Goal: Information Seeking & Learning: Learn about a topic

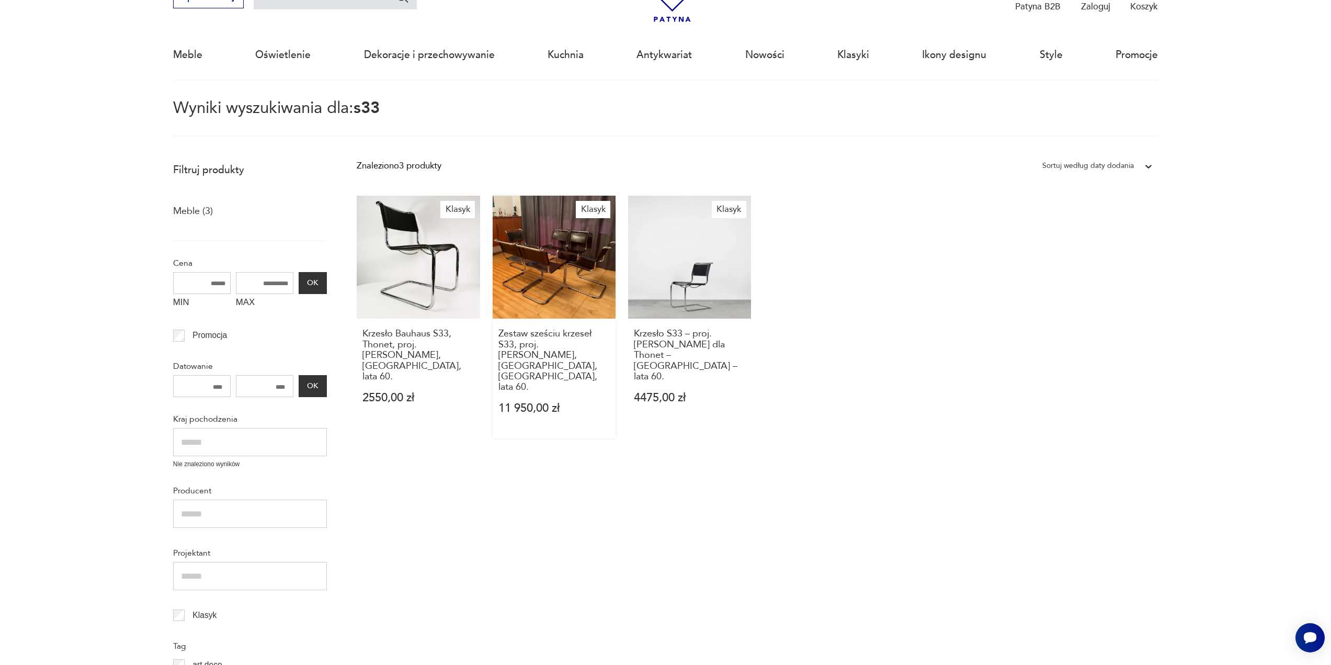
click at [548, 277] on link "Klasyk Zestaw sześciu krzeseł S33, proj. [PERSON_NAME], [GEOGRAPHIC_DATA], [GEO…" at bounding box center [554, 317] width 123 height 243
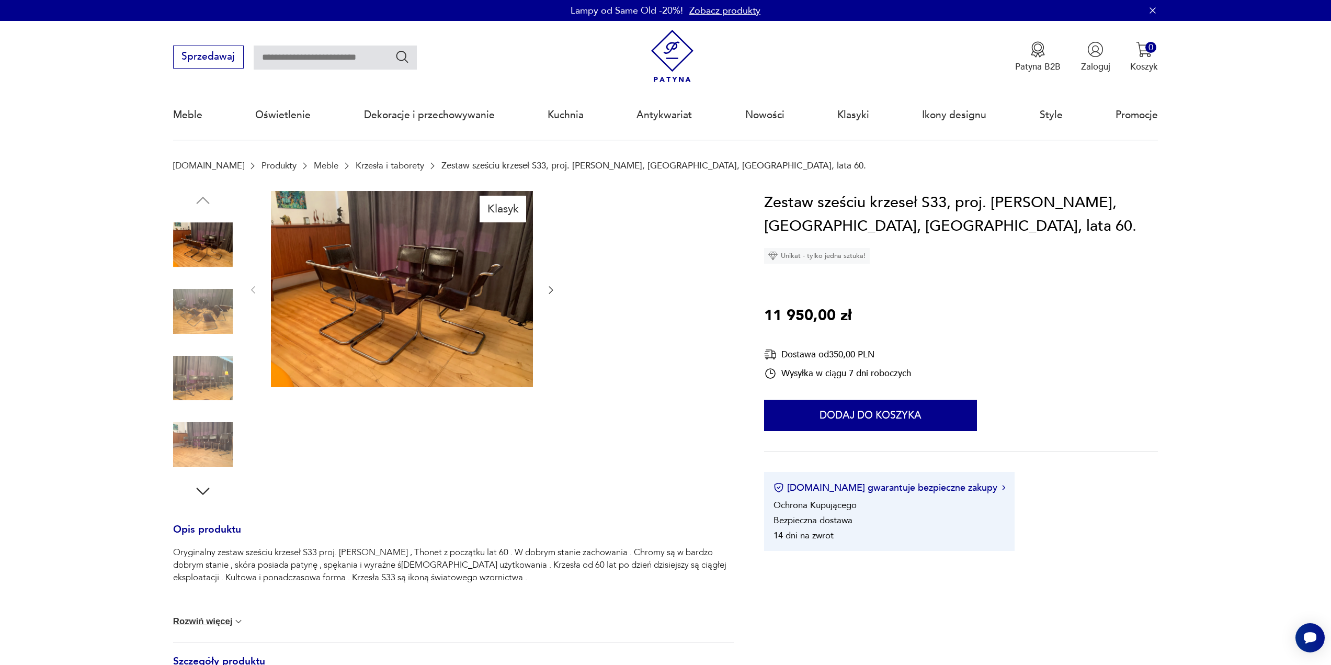
click at [356, 166] on link "Krzesła i taborety" at bounding box center [390, 166] width 69 height 10
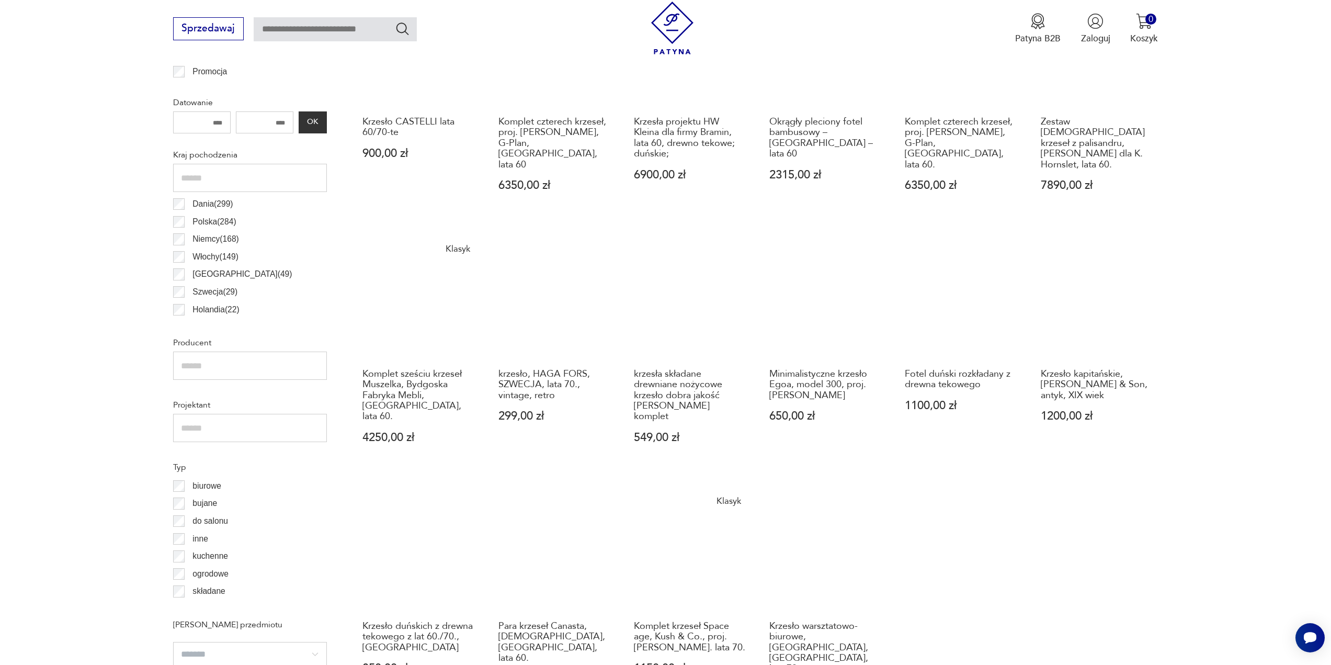
scroll to position [521, 0]
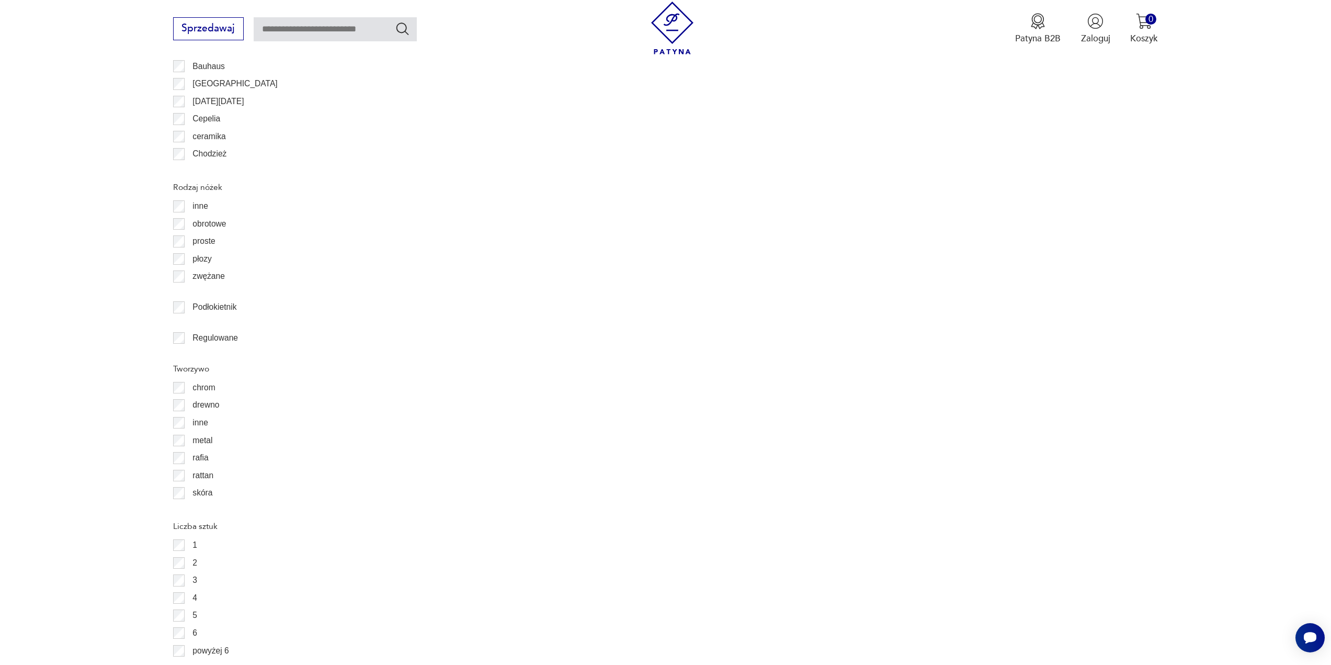
scroll to position [1566, 0]
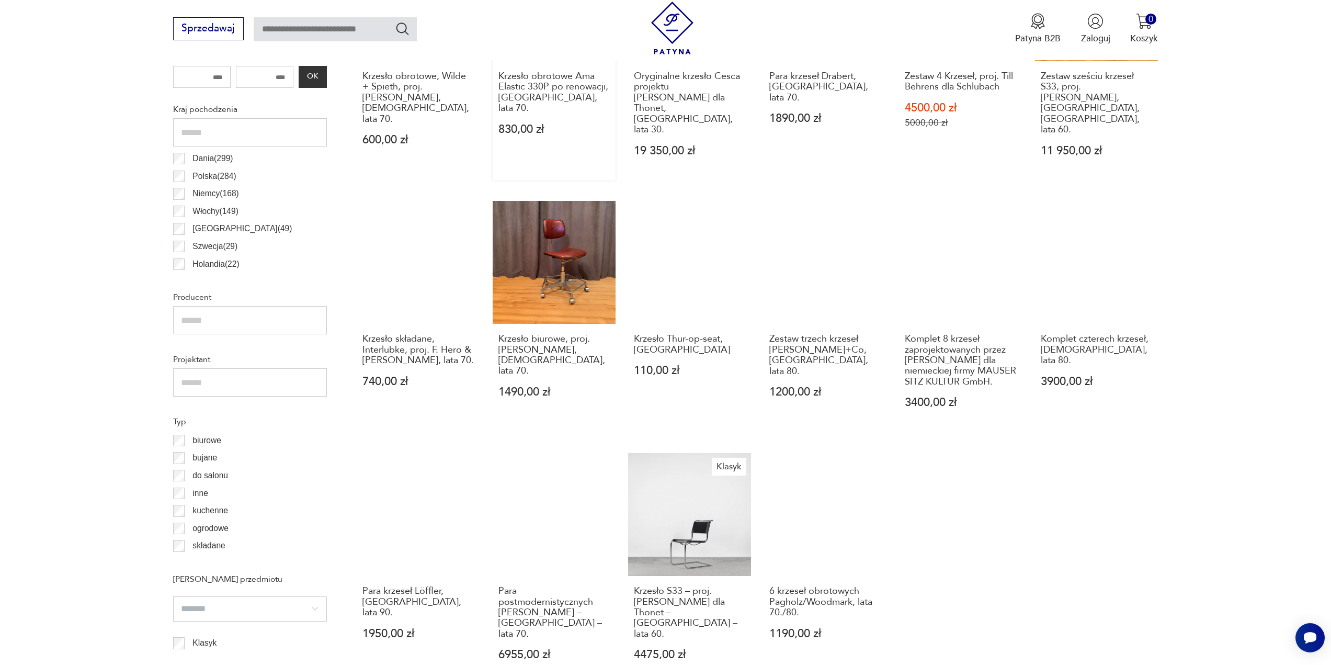
scroll to position [781, 0]
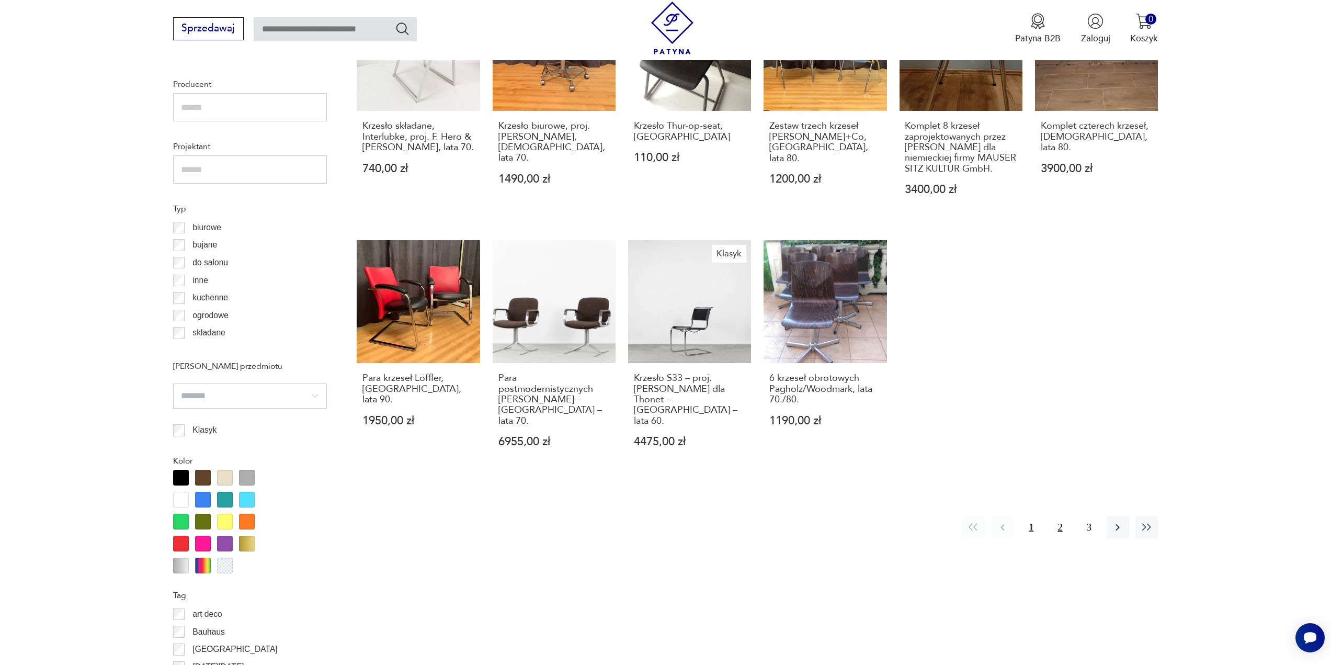
click at [1060, 516] on button "2" at bounding box center [1060, 527] width 22 height 22
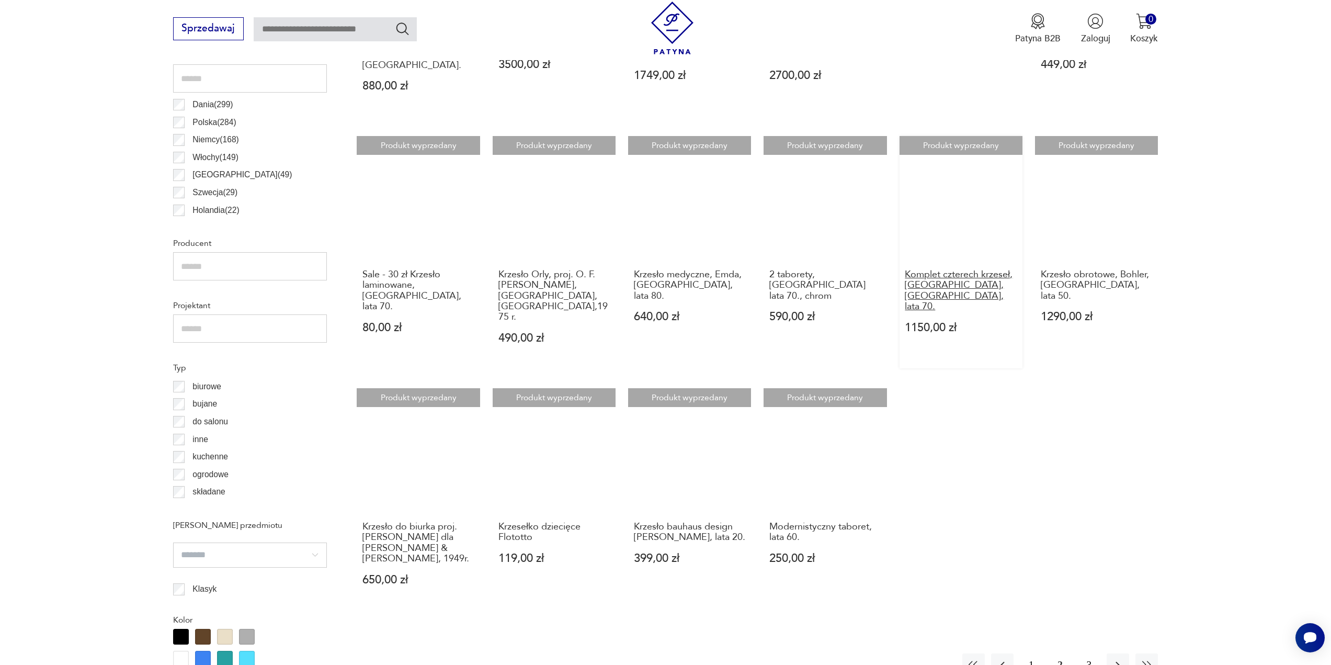
scroll to position [624, 0]
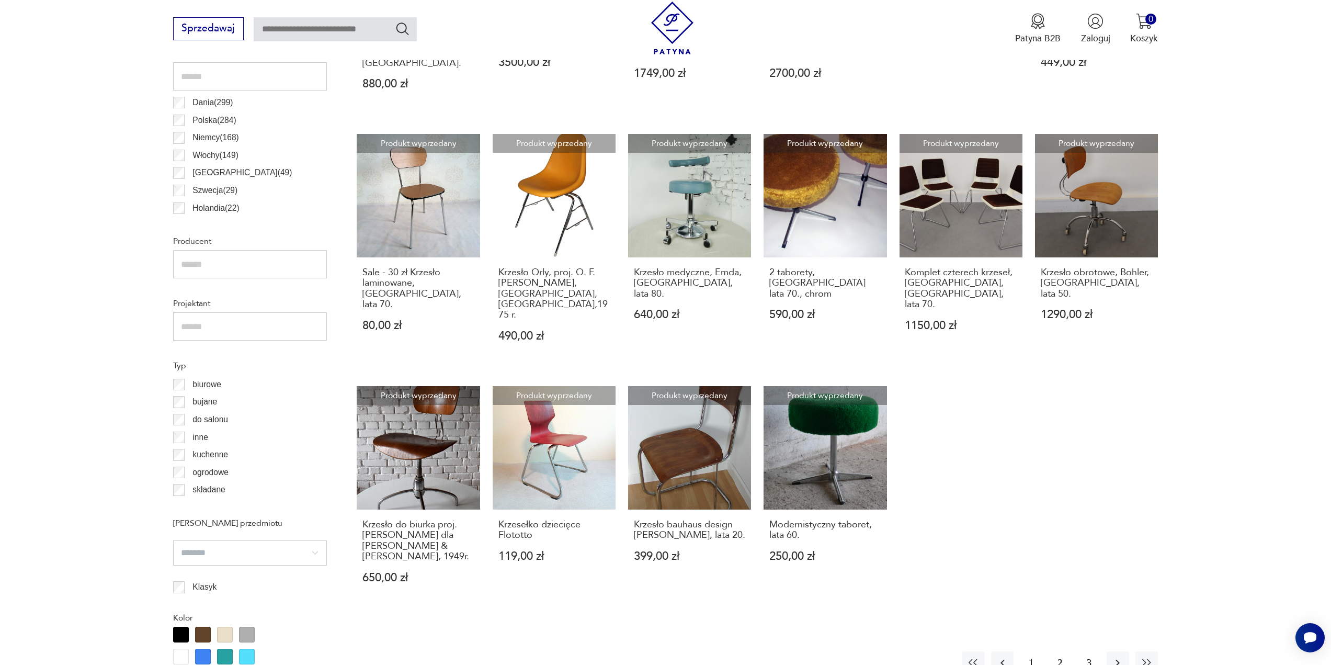
click at [1089, 651] on button "3" at bounding box center [1089, 662] width 22 height 22
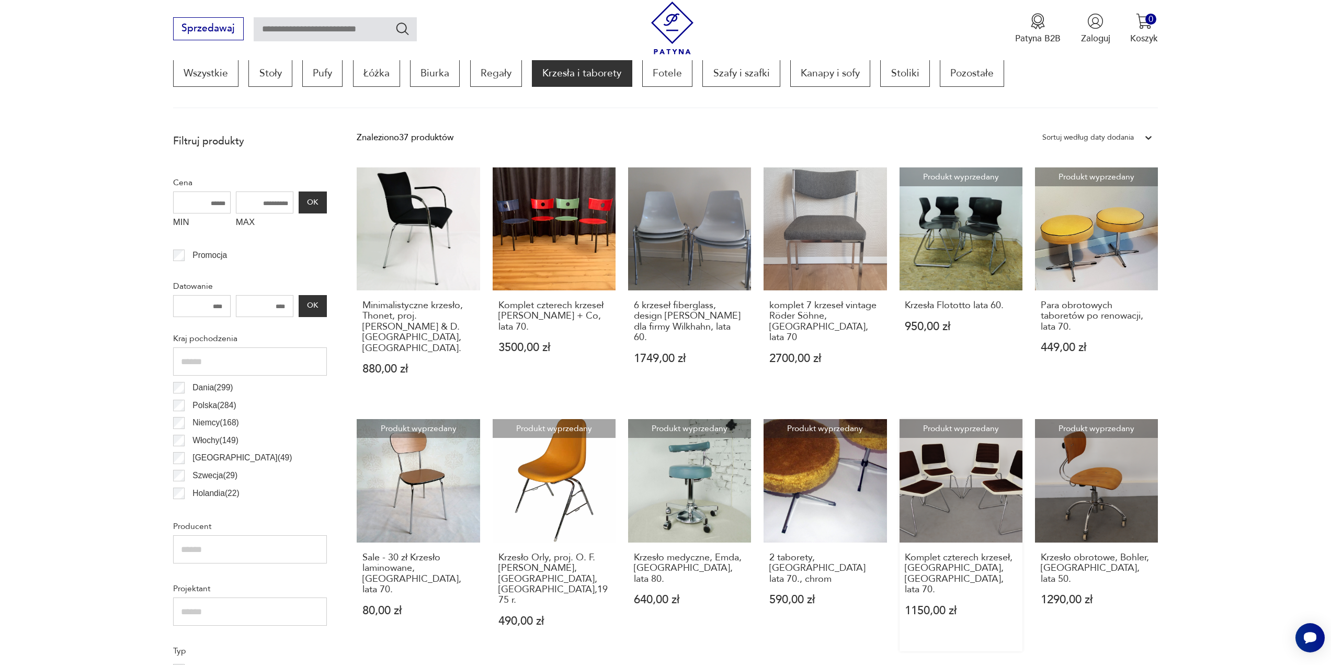
scroll to position [311, 0]
